Goal: Entertainment & Leisure: Consume media (video, audio)

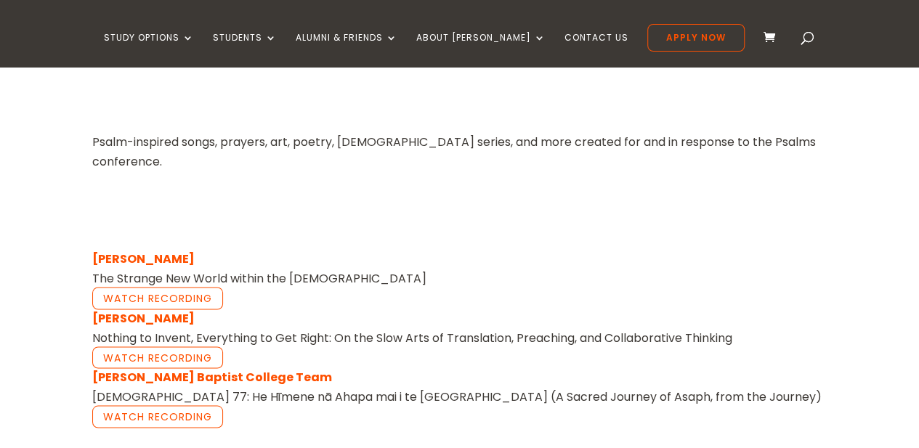
scroll to position [1115, 0]
click at [141, 405] on link "Watch Recording" at bounding box center [157, 416] width 131 height 22
click at [170, 405] on link "Watch Recording" at bounding box center [157, 416] width 131 height 22
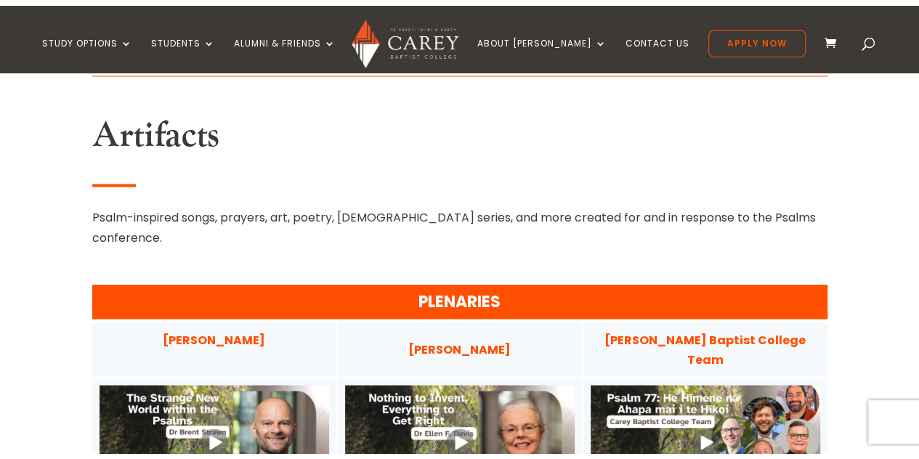
scroll to position [1118, 0]
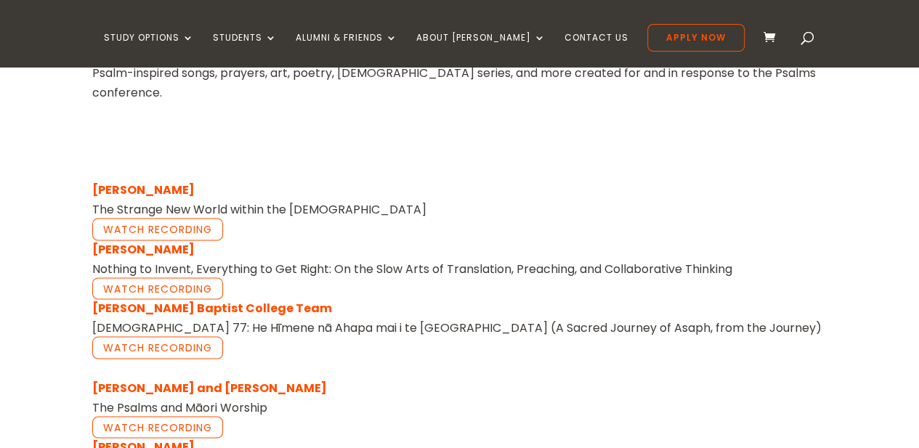
scroll to position [1185, 0]
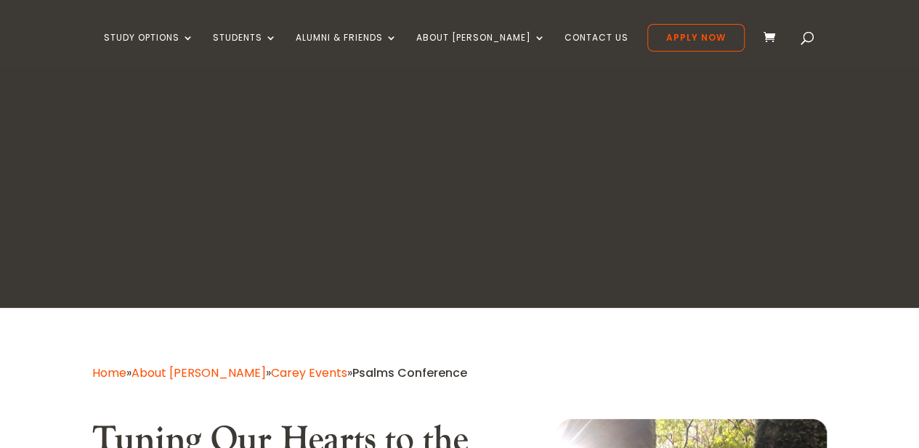
drag, startPoint x: 212, startPoint y: 7, endPoint x: 128, endPoint y: -63, distance: 109.3
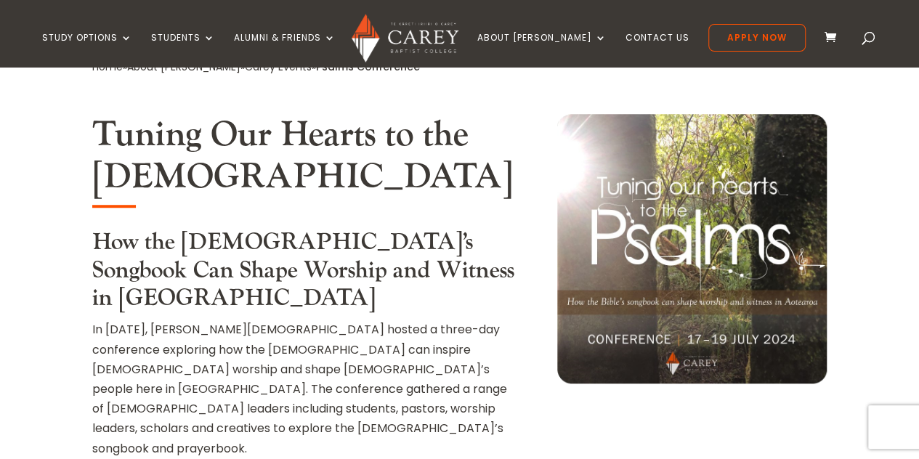
scroll to position [437, 0]
click at [452, 175] on h2 "Tuning Our Hearts to the [DEMOGRAPHIC_DATA]" at bounding box center [304, 159] width 425 height 91
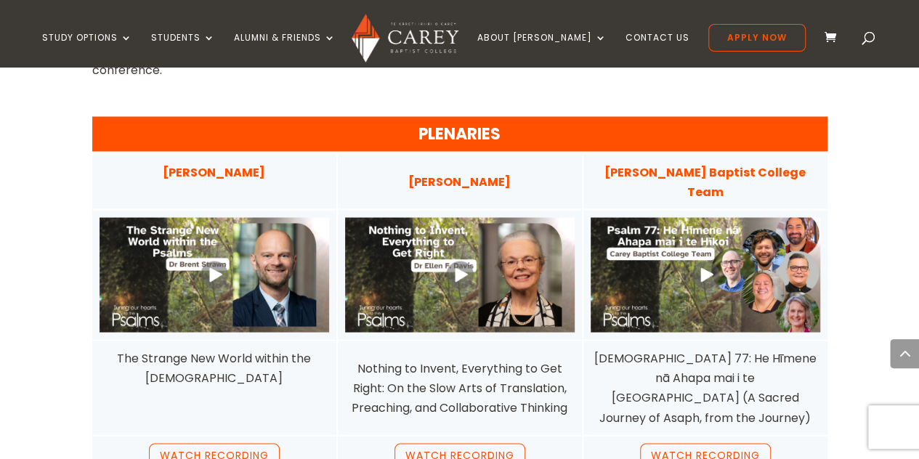
scroll to position [1277, 0]
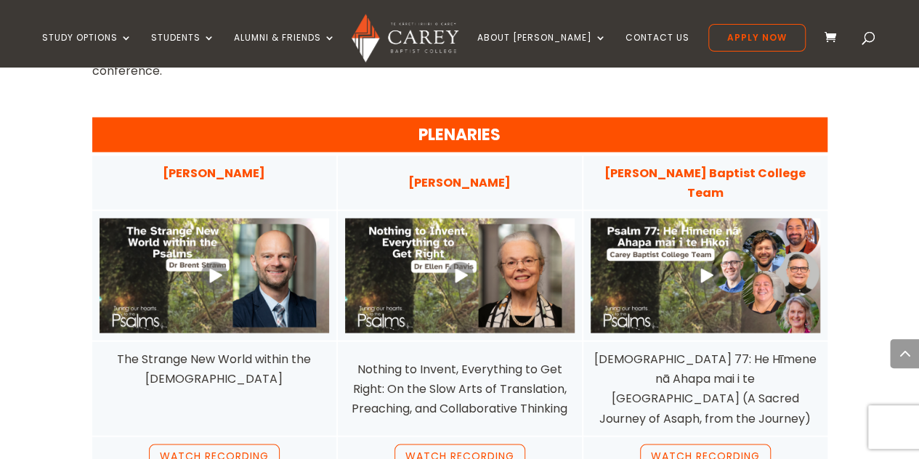
click at [210, 218] on link at bounding box center [213, 275] width 229 height 115
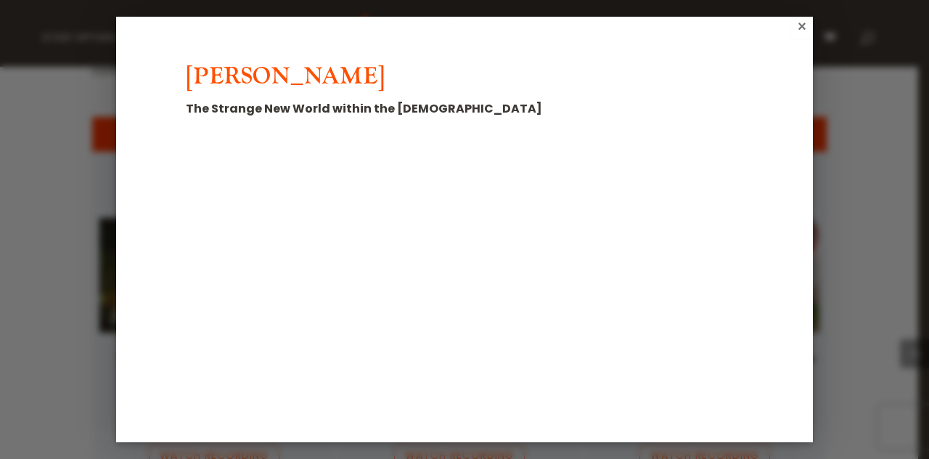
click at [794, 250] on div "[PERSON_NAME] The Strange New World within the [DEMOGRAPHIC_DATA]" at bounding box center [464, 230] width 697 height 426
click at [757, 260] on div "[PERSON_NAME] The Strange New World within the [DEMOGRAPHIC_DATA]" at bounding box center [464, 230] width 697 height 426
click at [807, 23] on link "×" at bounding box center [803, 27] width 24 height 24
